Goal: Find specific page/section: Find specific page/section

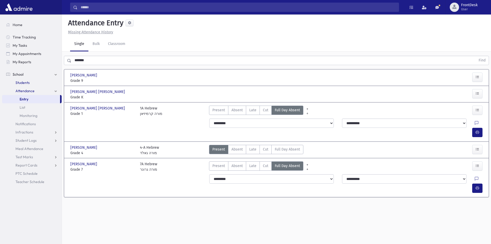
click at [36, 83] on link "Students" at bounding box center [32, 82] width 60 height 8
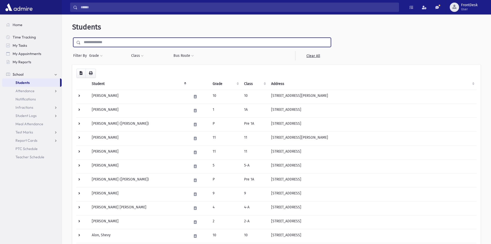
drag, startPoint x: 110, startPoint y: 43, endPoint x: 112, endPoint y: 44, distance: 3.2
click at [110, 43] on input "text" at bounding box center [206, 42] width 250 height 9
type input "*****"
click at [72, 38] on input "submit" at bounding box center [79, 41] width 14 height 7
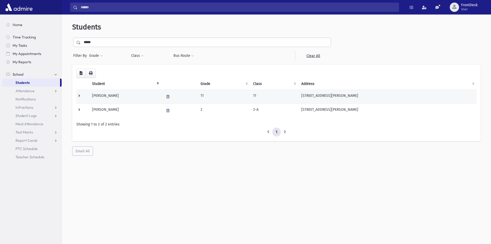
click at [81, 94] on td at bounding box center [82, 96] width 13 height 14
